Goal: Task Accomplishment & Management: Manage account settings

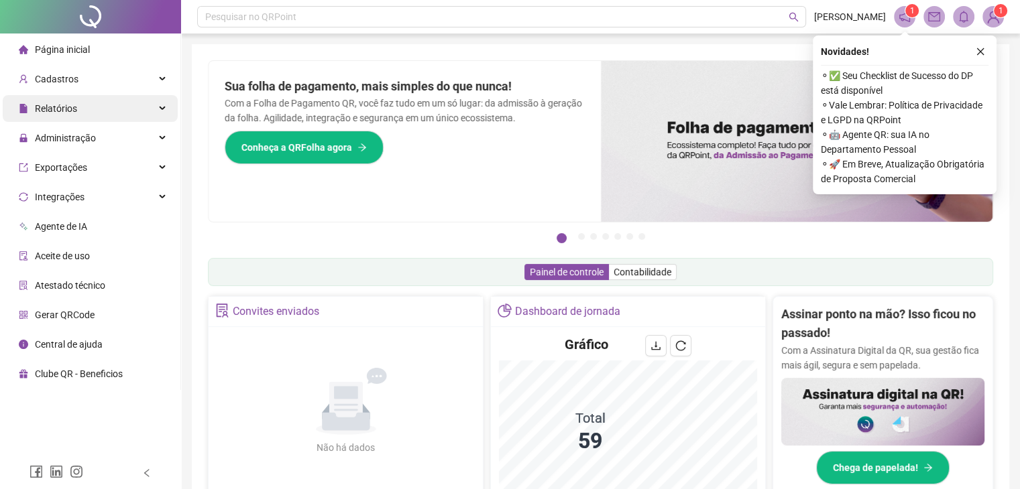
click at [165, 113] on div "Relatórios" at bounding box center [90, 108] width 175 height 27
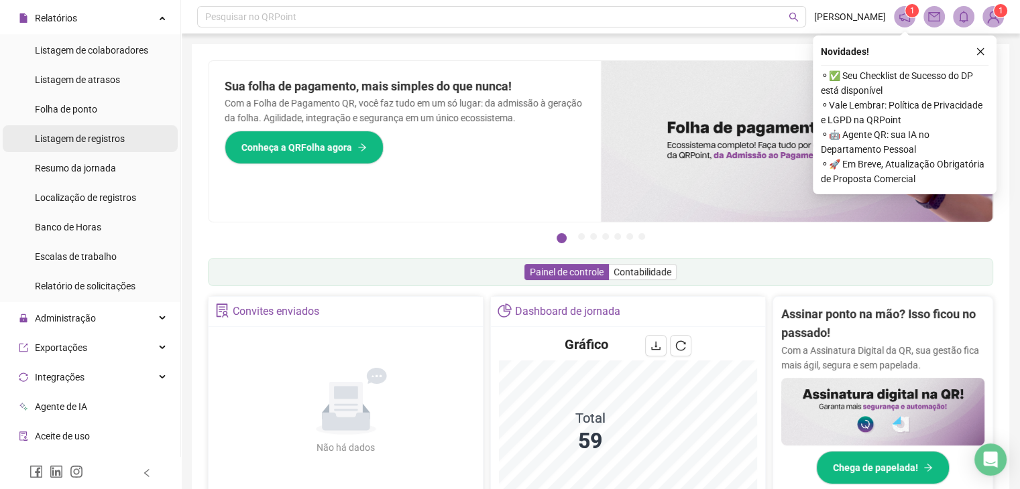
scroll to position [134, 0]
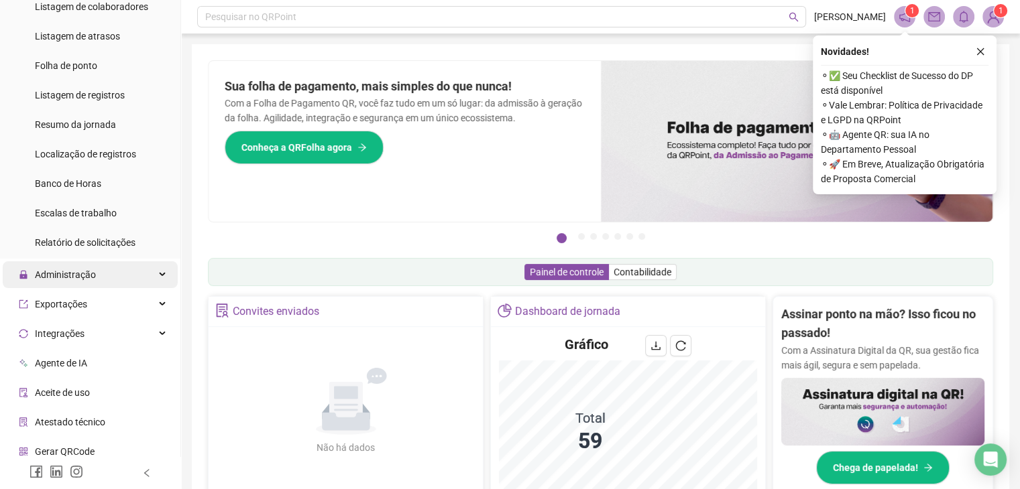
click at [156, 277] on div "Administração" at bounding box center [90, 274] width 175 height 27
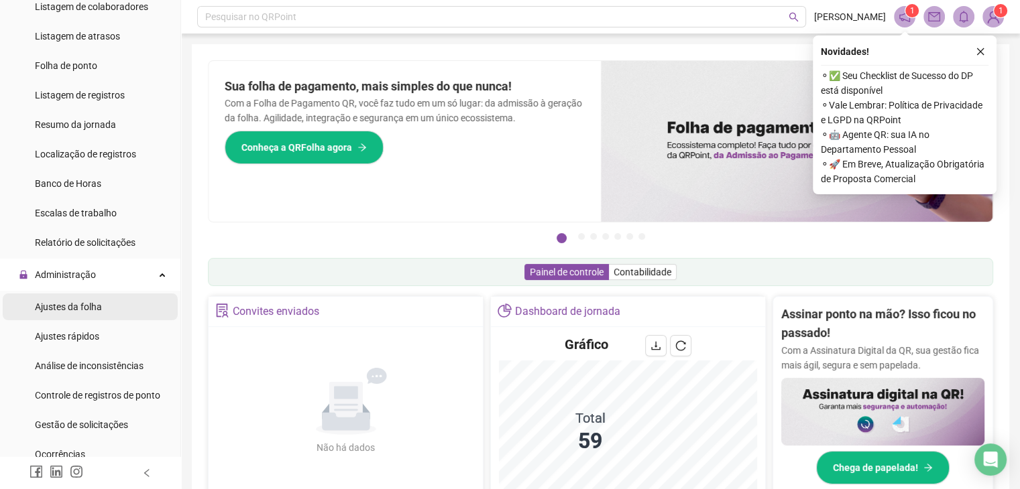
click at [121, 312] on li "Ajustes da folha" at bounding box center [90, 307] width 175 height 27
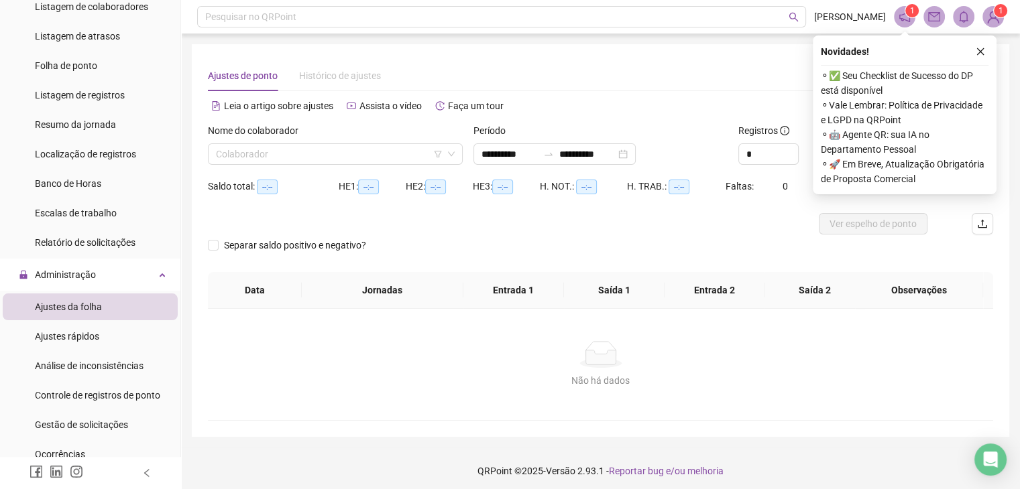
type input "**********"
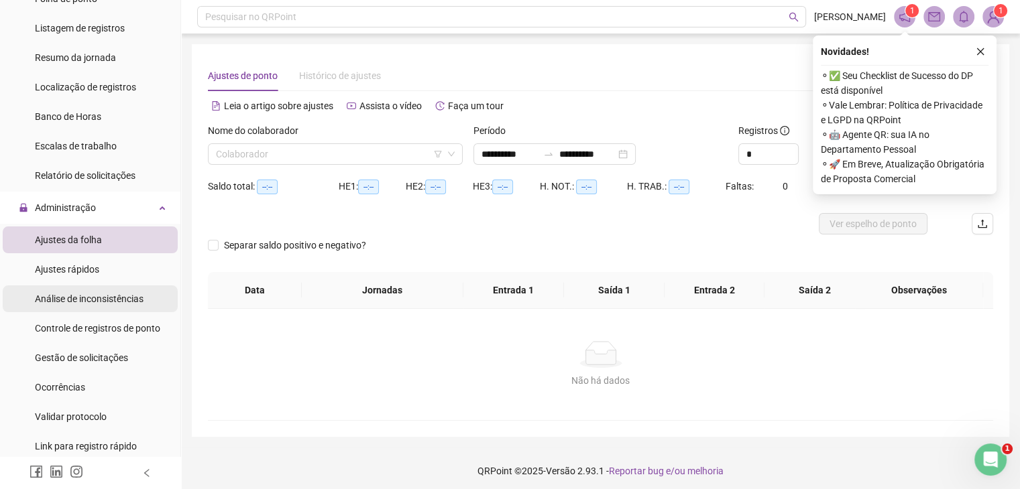
scroll to position [268, 0]
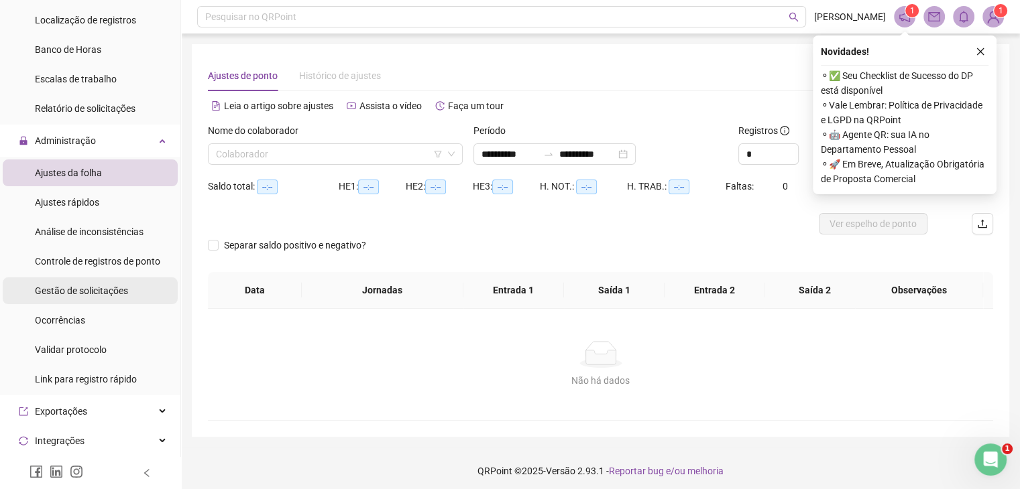
click at [99, 292] on span "Gestão de solicitações" at bounding box center [81, 291] width 93 height 11
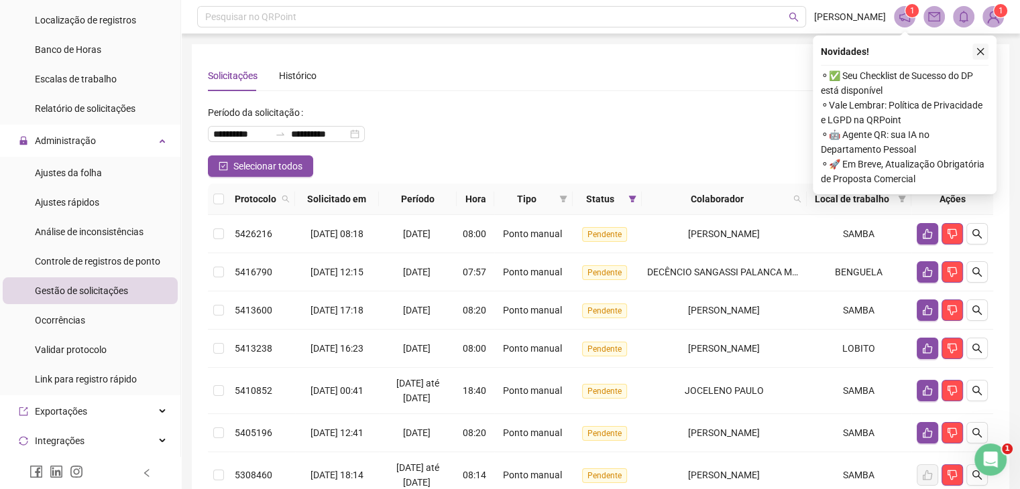
click at [976, 52] on icon "close" at bounding box center [979, 51] width 9 height 9
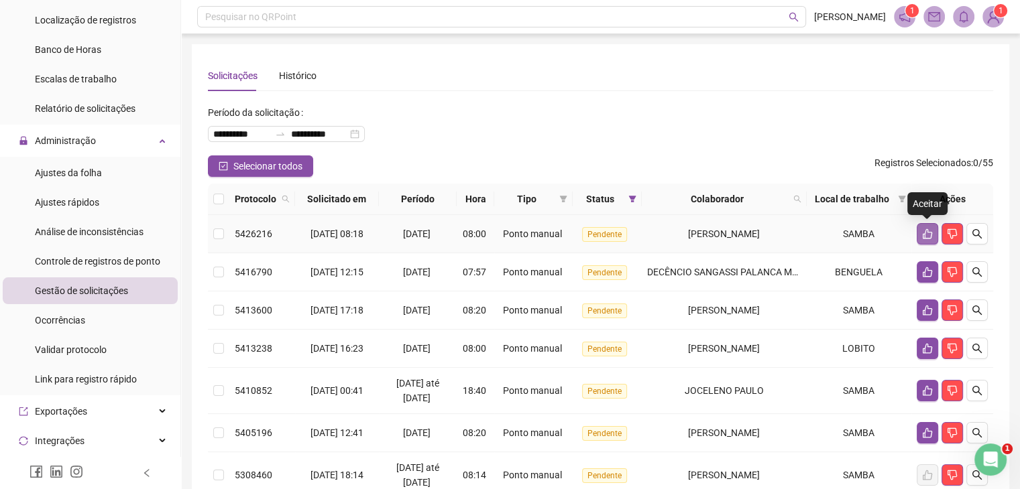
click at [925, 237] on icon "like" at bounding box center [927, 234] width 11 height 11
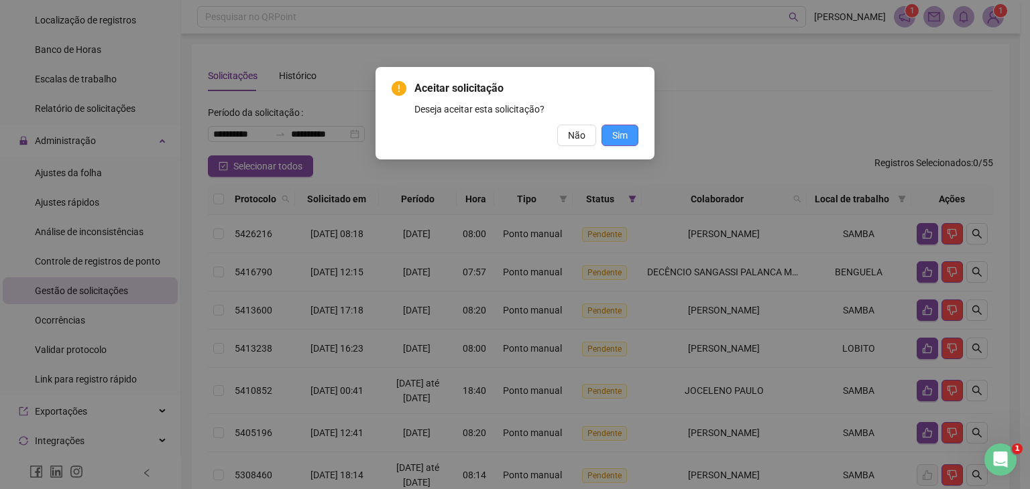
click at [614, 140] on span "Sim" at bounding box center [619, 135] width 15 height 15
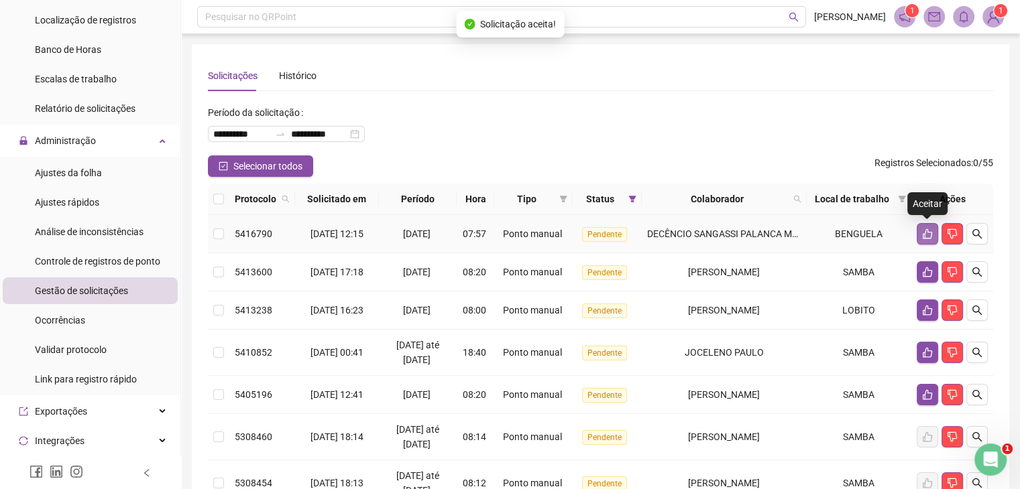
click at [920, 233] on button "button" at bounding box center [926, 233] width 21 height 21
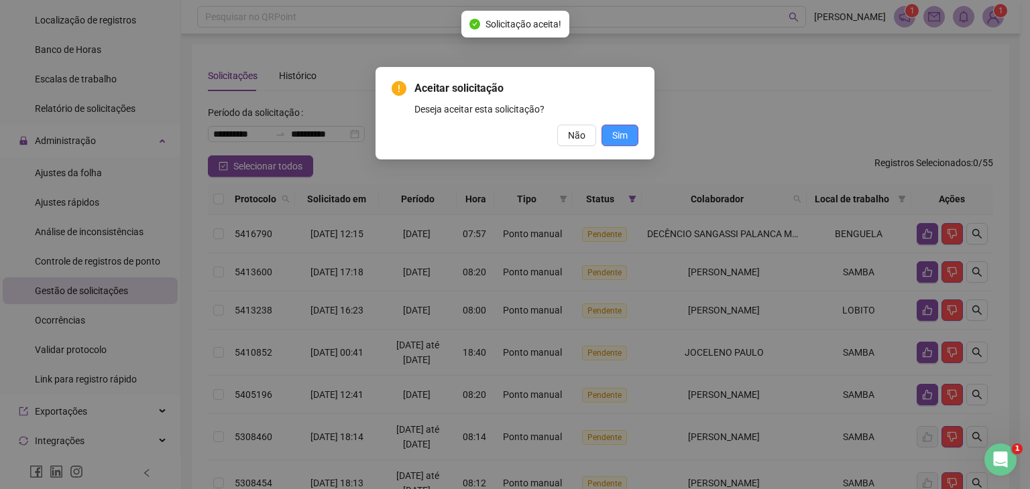
click at [614, 134] on span "Sim" at bounding box center [619, 135] width 15 height 15
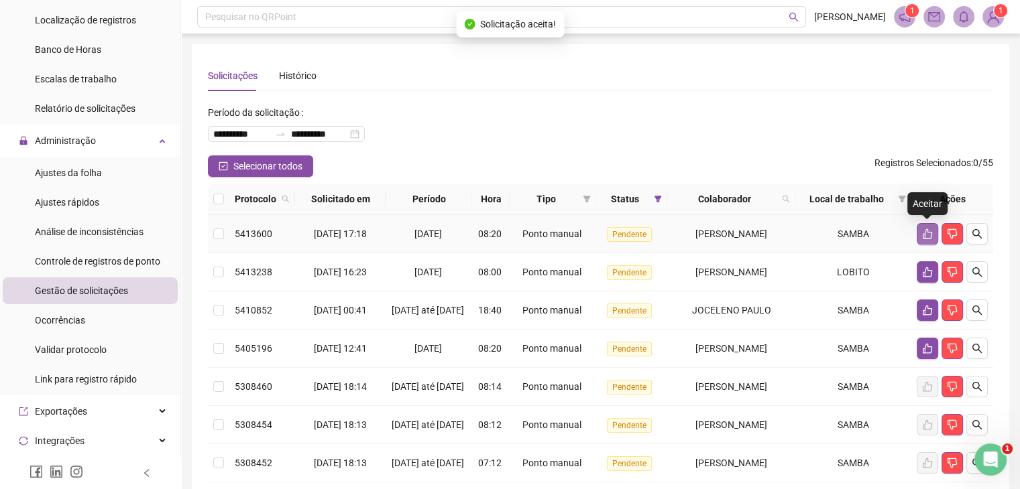
click at [923, 233] on icon "like" at bounding box center [927, 234] width 11 height 11
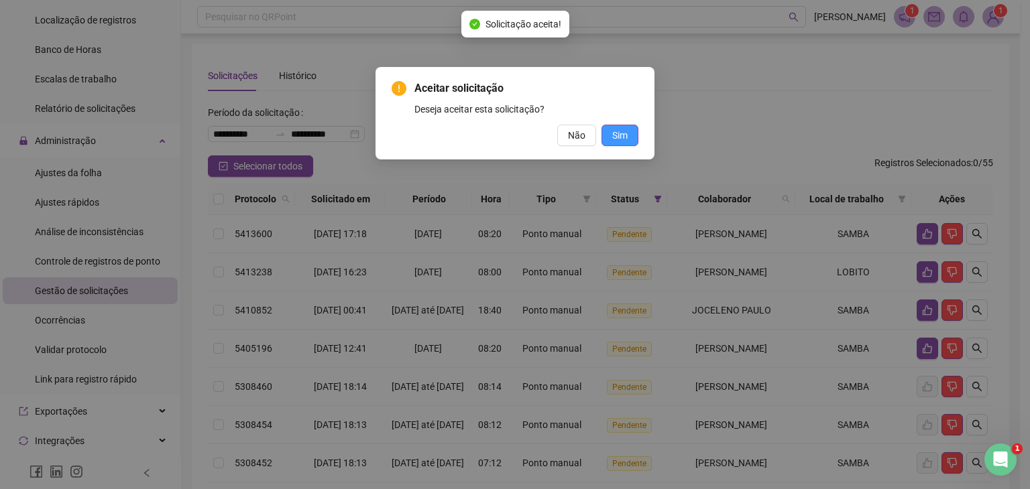
click at [629, 138] on button "Sim" at bounding box center [619, 135] width 37 height 21
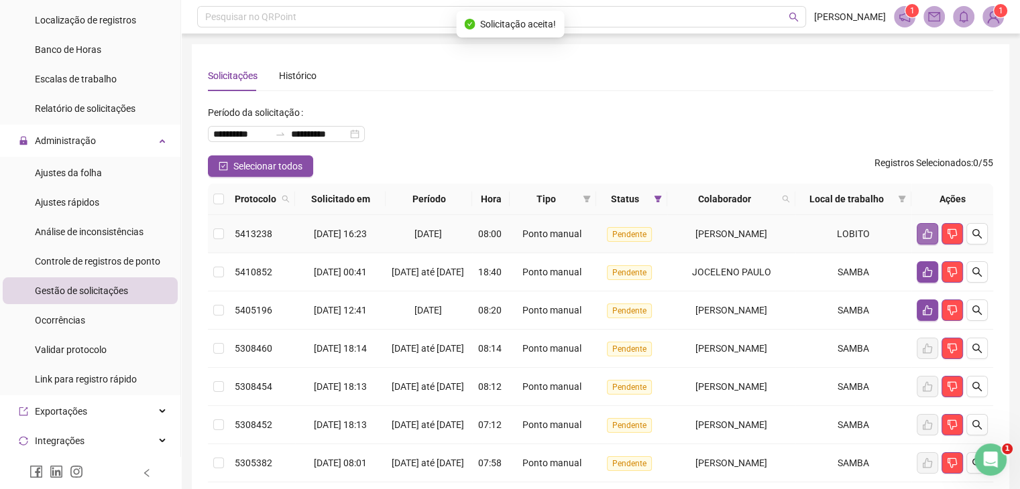
click at [928, 226] on button "button" at bounding box center [926, 233] width 21 height 21
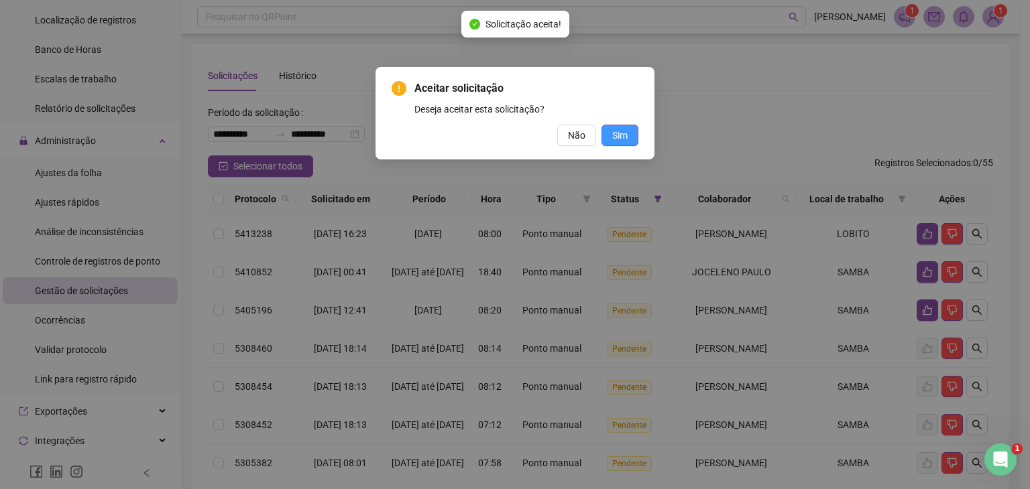
click at [621, 137] on span "Sim" at bounding box center [619, 135] width 15 height 15
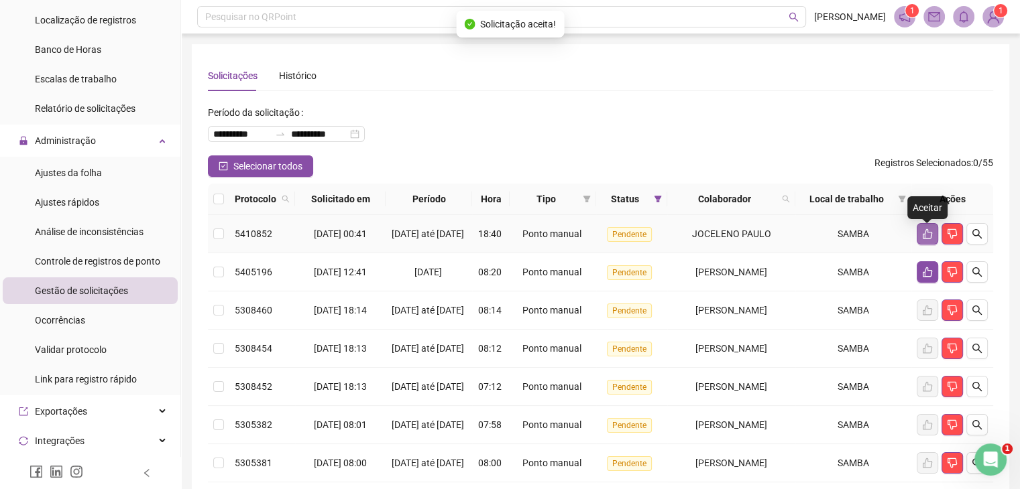
click at [927, 239] on icon "like" at bounding box center [927, 234] width 11 height 11
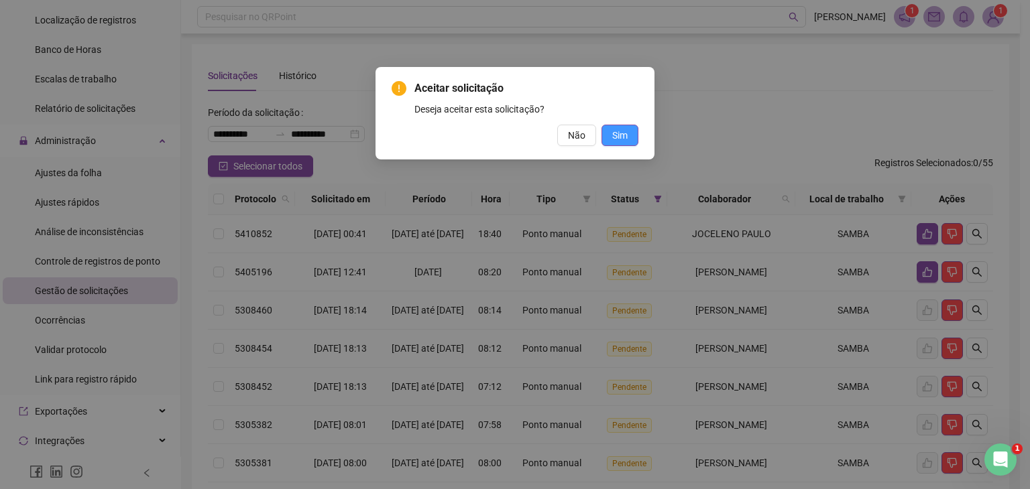
click at [617, 126] on button "Sim" at bounding box center [619, 135] width 37 height 21
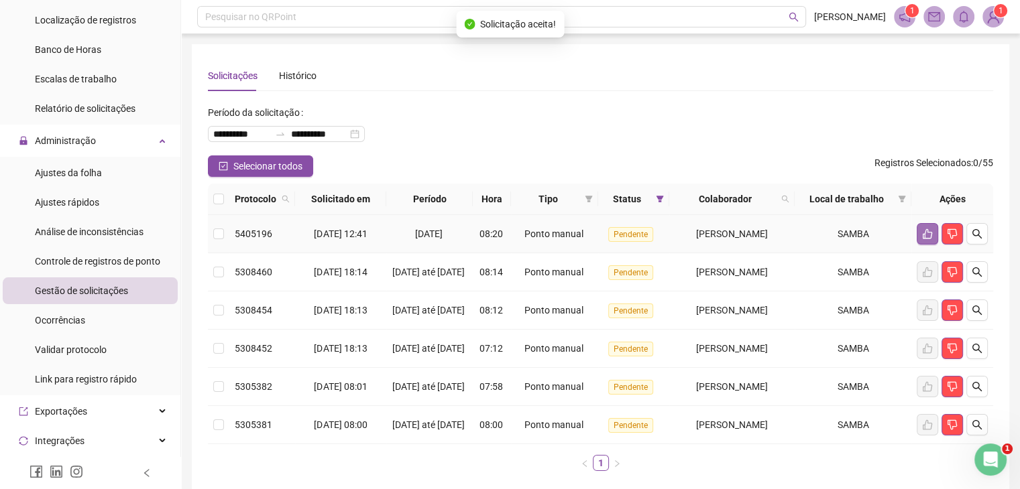
click at [917, 233] on button "button" at bounding box center [926, 233] width 21 height 21
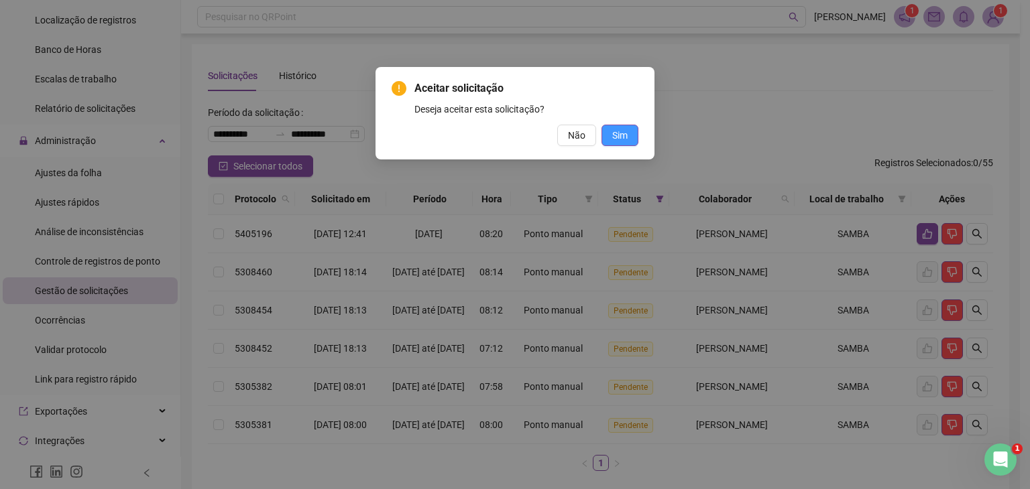
click at [611, 136] on button "Sim" at bounding box center [619, 135] width 37 height 21
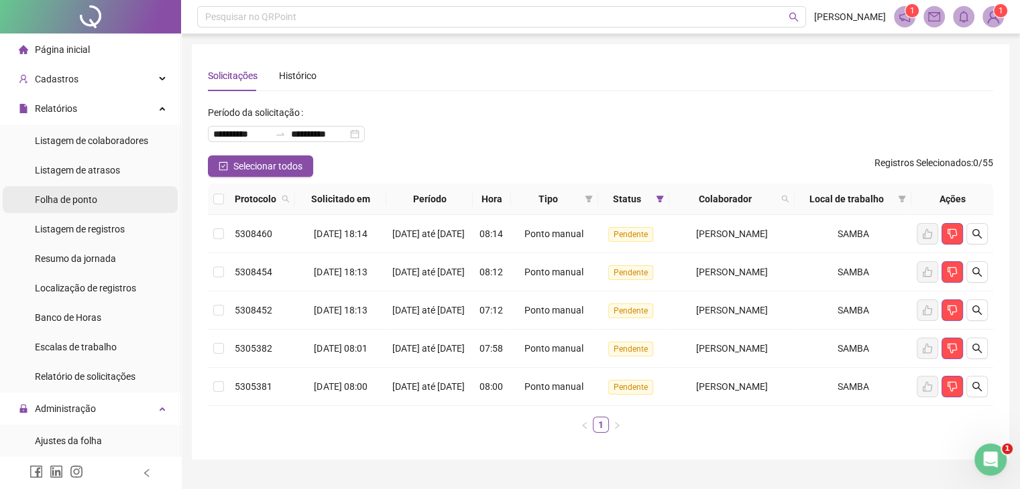
click at [125, 206] on li "Folha de ponto" at bounding box center [90, 199] width 175 height 27
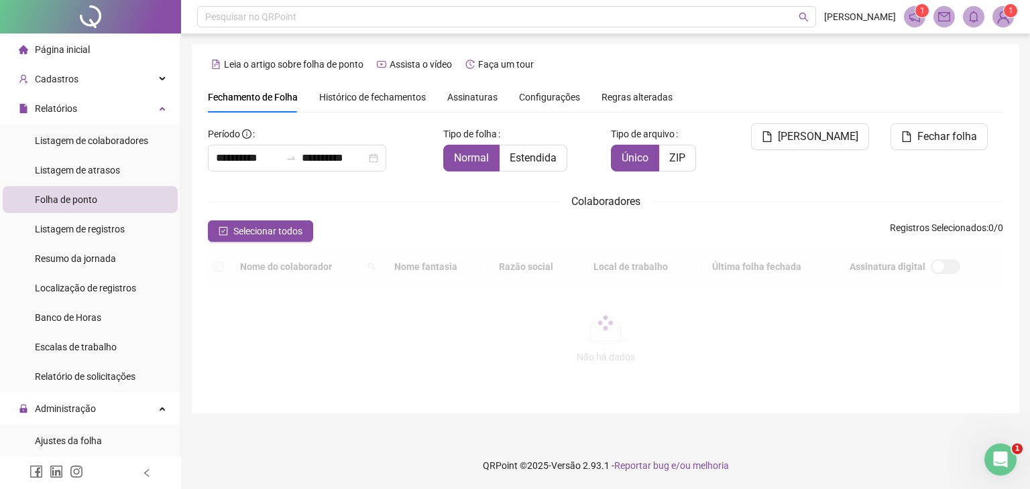
scroll to position [22, 0]
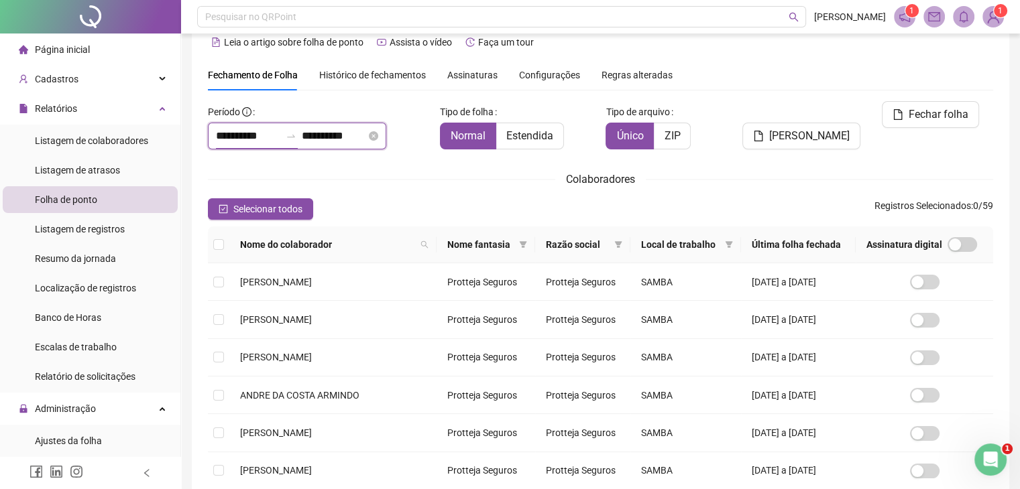
click at [268, 139] on input "**********" at bounding box center [248, 136] width 64 height 16
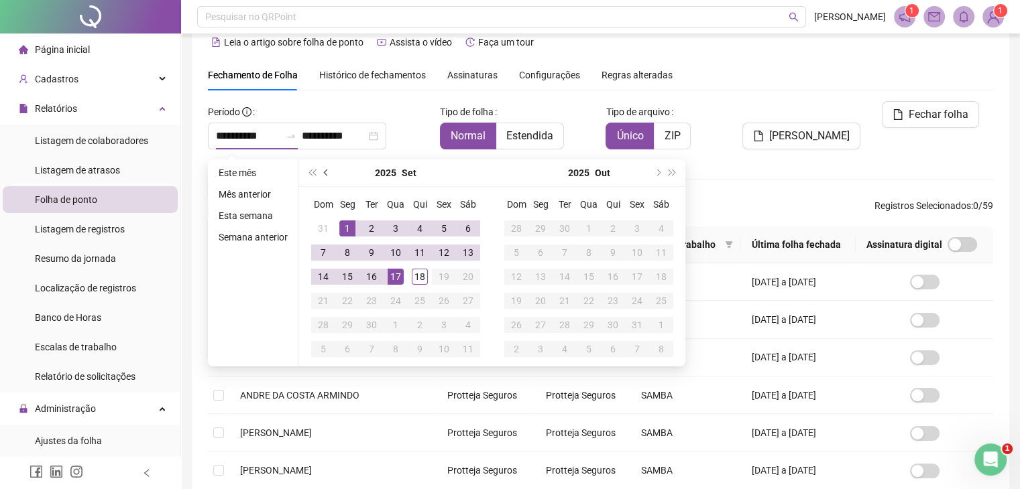
click at [321, 175] on button "prev-year" at bounding box center [326, 173] width 15 height 27
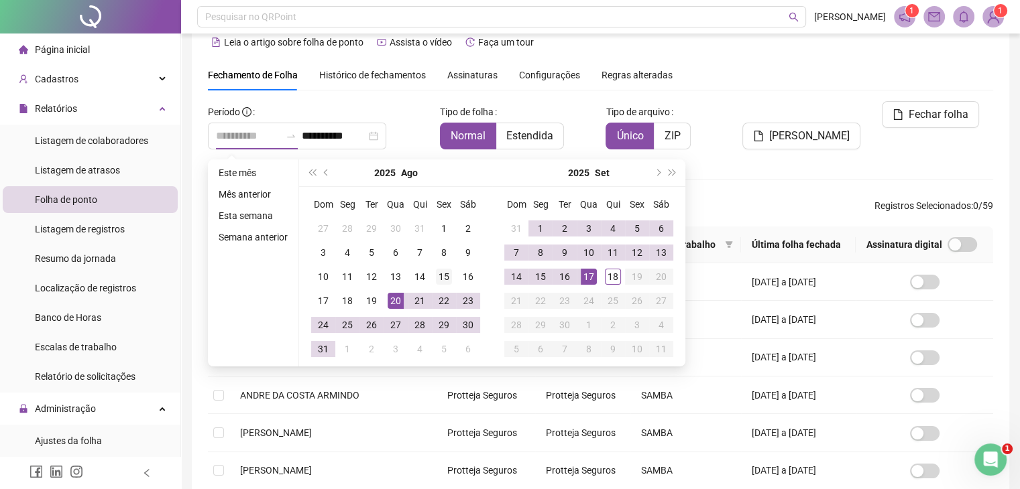
type input "**********"
click at [438, 280] on div "15" at bounding box center [444, 277] width 16 height 16
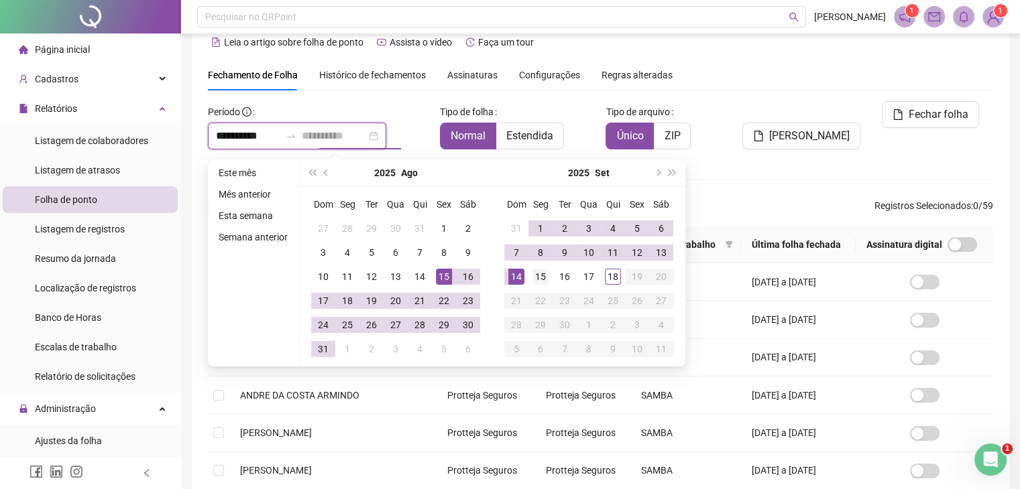
type input "**********"
click at [539, 275] on div "15" at bounding box center [540, 277] width 16 height 16
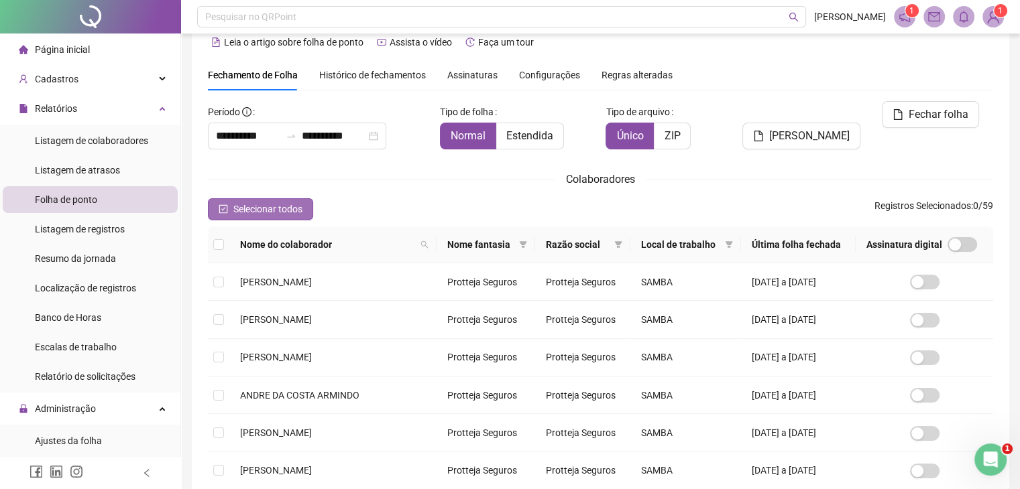
click at [245, 200] on button "Selecionar todos" at bounding box center [260, 208] width 105 height 21
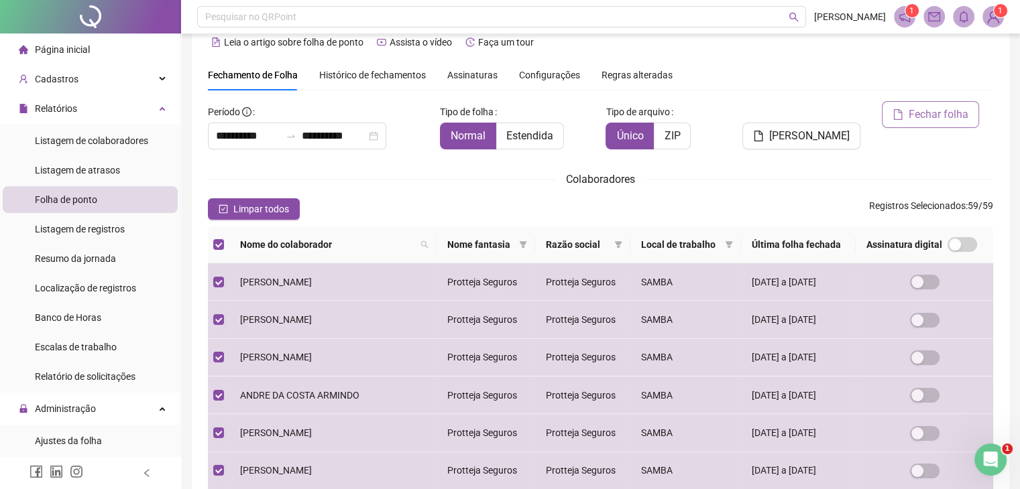
click at [950, 113] on span "Fechar folha" at bounding box center [938, 115] width 60 height 16
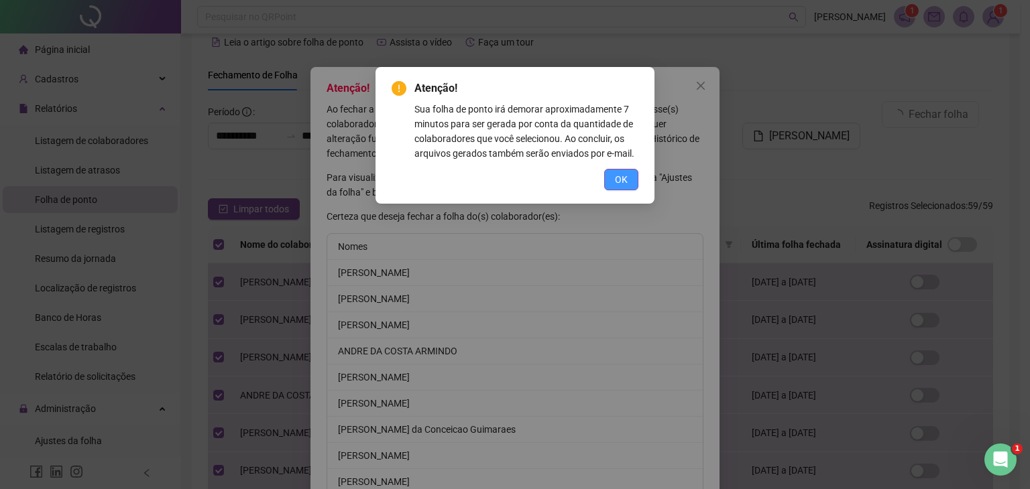
click at [622, 180] on span "OK" at bounding box center [621, 179] width 13 height 15
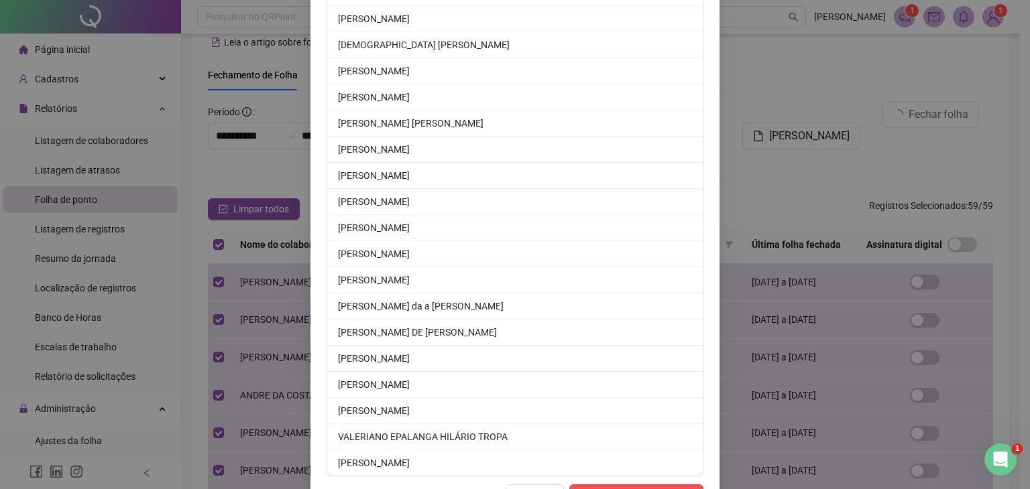
scroll to position [1364, 0]
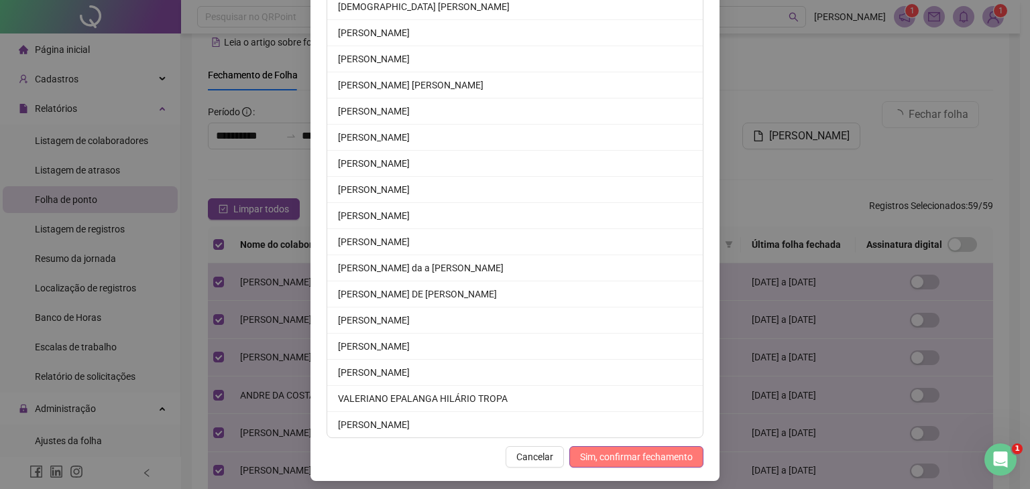
click at [614, 452] on span "Sim, confirmar fechamento" at bounding box center [636, 457] width 113 height 15
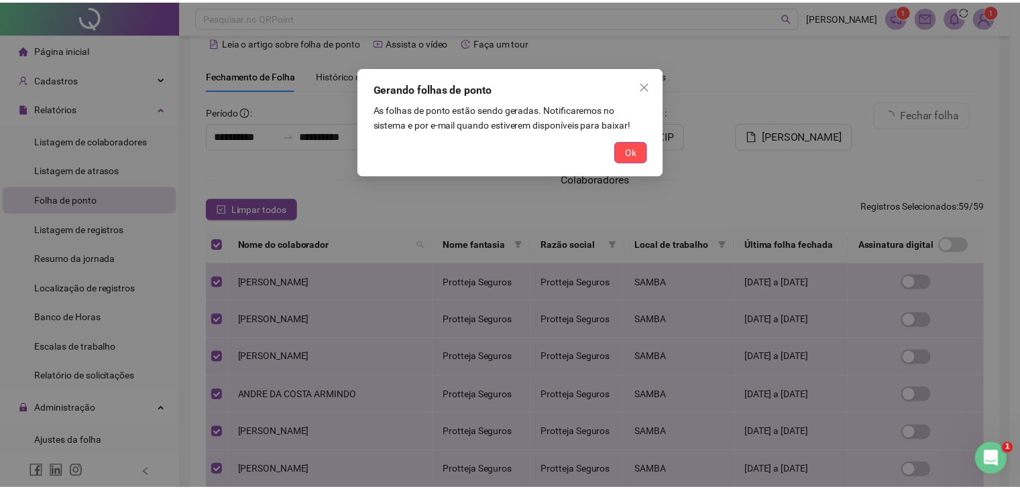
scroll to position [1298, 0]
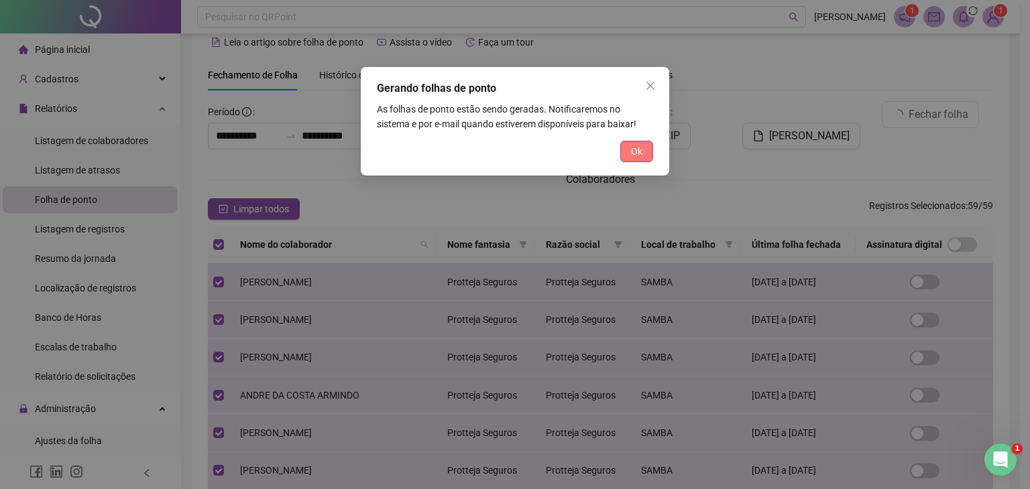
click at [638, 147] on span "Ok" at bounding box center [636, 151] width 11 height 15
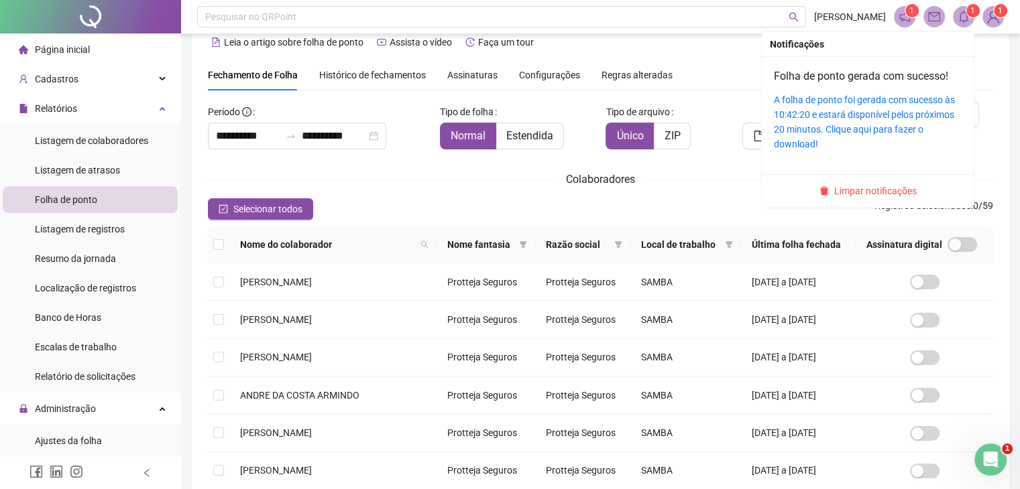
click at [860, 120] on div "A folha de ponto foi gerada com sucesso às 10:42:20 e estará disponível pelos p…" at bounding box center [868, 122] width 188 height 59
click at [967, 11] on sup "1" at bounding box center [972, 10] width 13 height 13
click at [845, 104] on link "A folha de ponto foi gerada com sucesso às 10:42:20 e estará disponível pelos p…" at bounding box center [864, 122] width 181 height 55
